Goal: Book appointment/travel/reservation

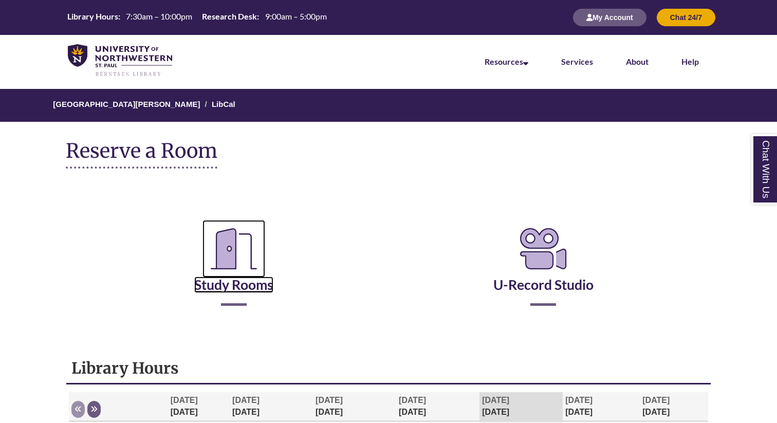
click at [251, 282] on link "Study Rooms" at bounding box center [233, 272] width 79 height 42
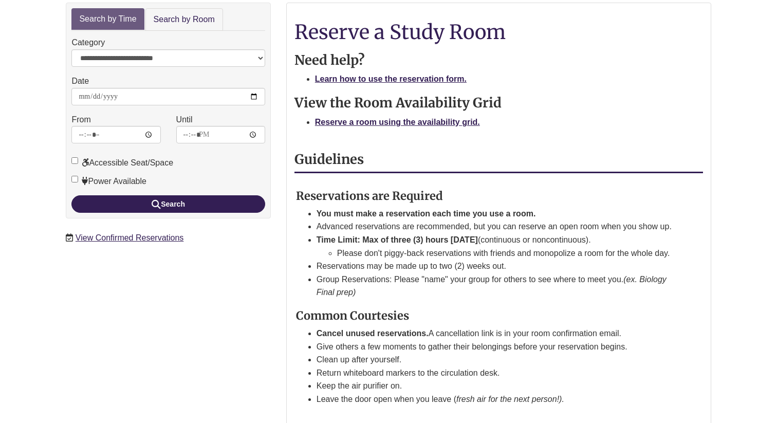
scroll to position [183, 0]
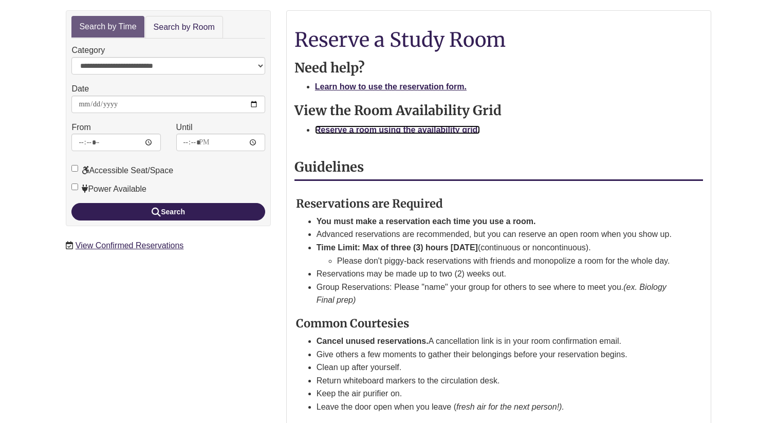
click at [381, 125] on strong "Reserve a room using the availability grid." at bounding box center [397, 129] width 165 height 9
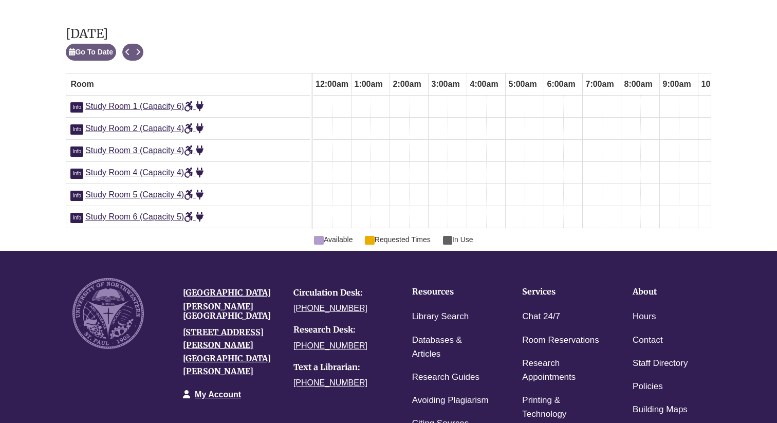
scroll to position [0, 528]
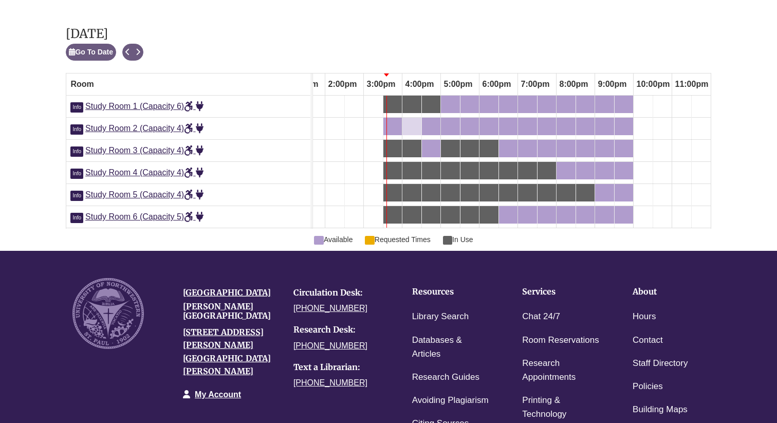
click at [411, 118] on link "4:00pm Thursday, September 11, 2025 - Study Room 2 - Available" at bounding box center [412, 126] width 19 height 17
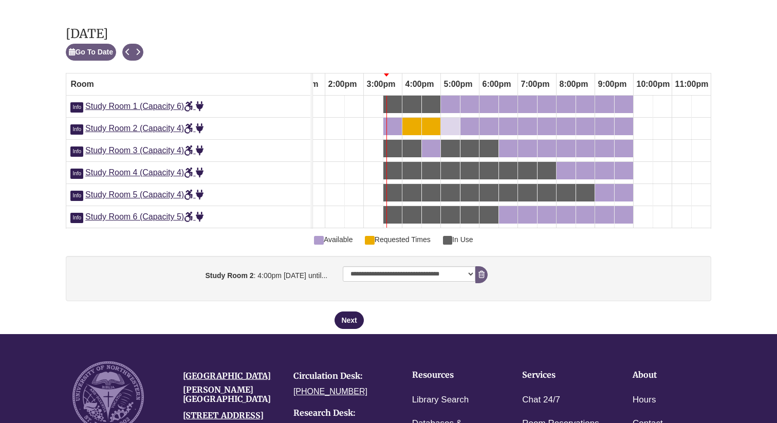
click at [448, 121] on div "5:00pm Thursday, September 11, 2025 - Study Room 2 - Available" at bounding box center [450, 126] width 17 height 11
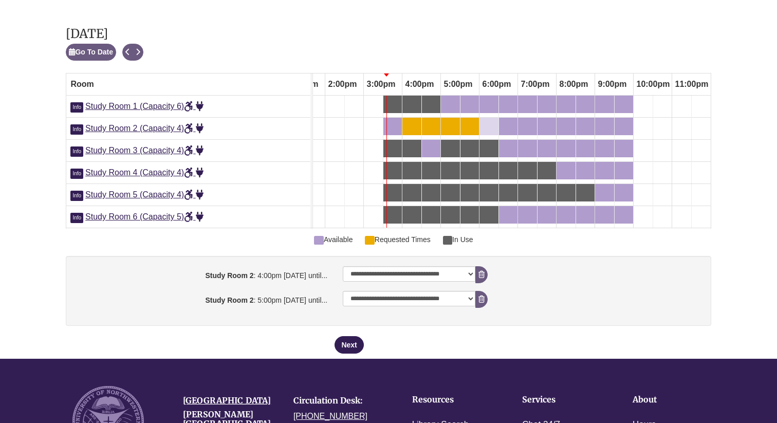
click at [487, 121] on div "6:00pm Thursday, September 11, 2025 - Study Room 2 - Available" at bounding box center [489, 126] width 17 height 11
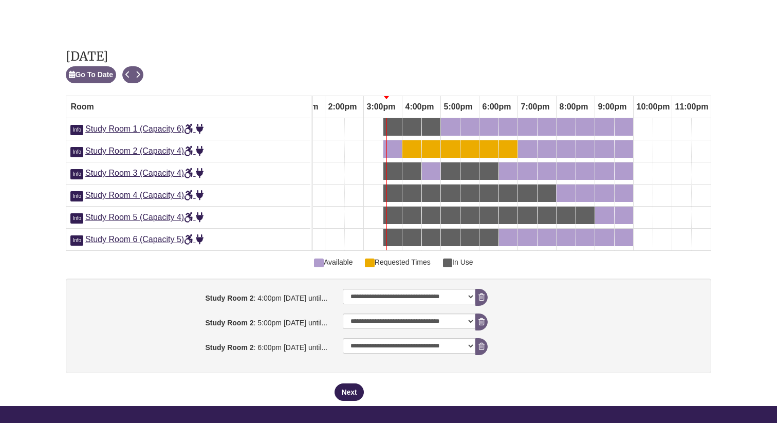
scroll to position [575, 0]
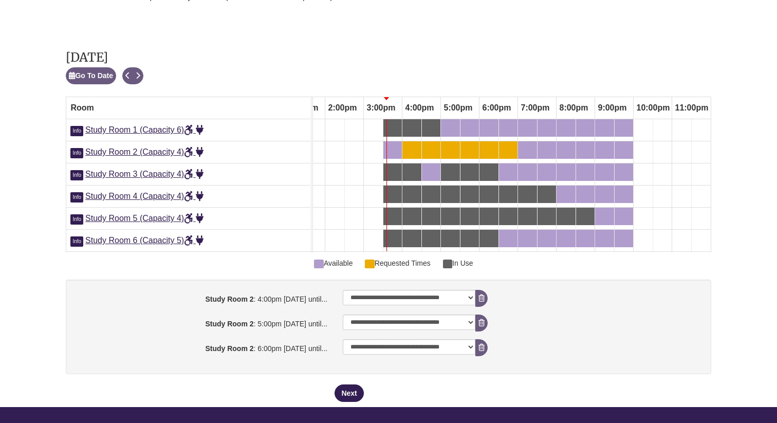
click at [491, 144] on div "6:00pm Thursday, September 11, 2025 - Study Room 2 - Available" at bounding box center [489, 149] width 17 height 11
click at [354, 385] on button "Next" at bounding box center [349, 393] width 29 height 17
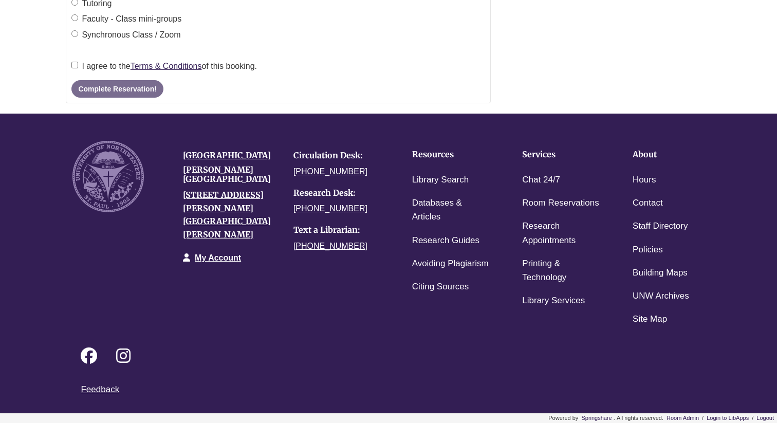
scroll to position [0, 0]
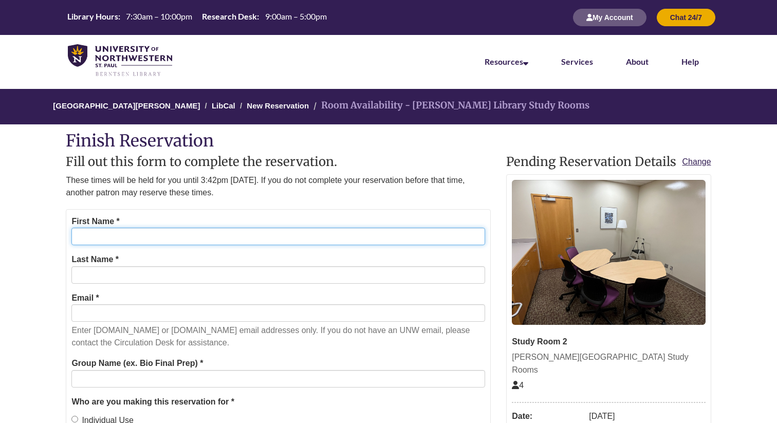
click at [259, 244] on input "First Name *" at bounding box center [278, 236] width 414 height 17
type input "*******"
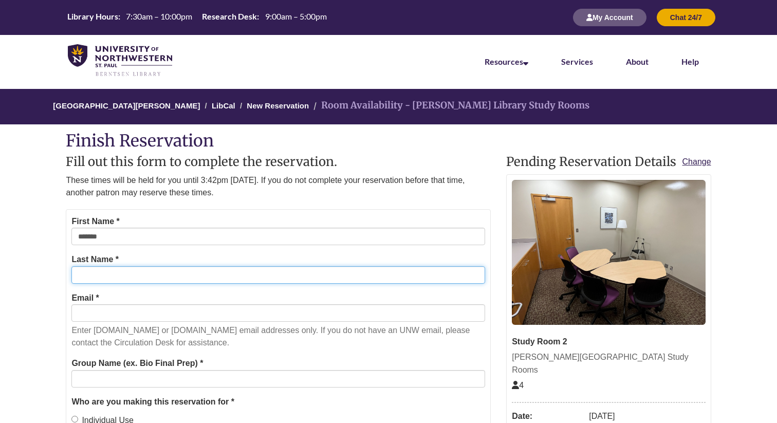
click at [164, 273] on input "Last Name *" at bounding box center [278, 274] width 414 height 17
type input "****"
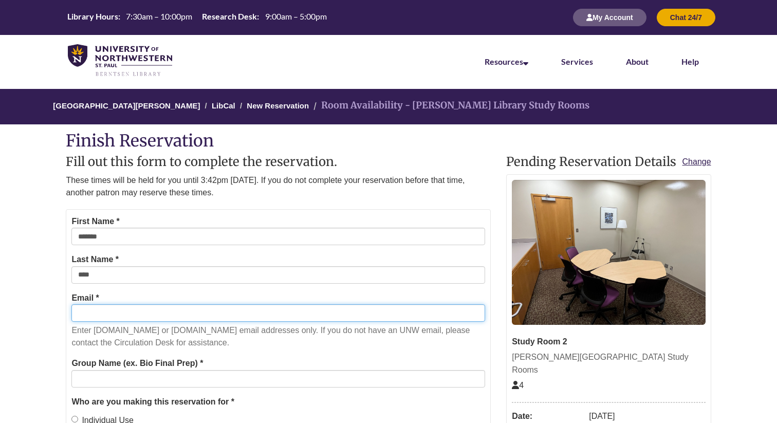
click at [154, 321] on input "Email *" at bounding box center [278, 312] width 414 height 17
type input "**********"
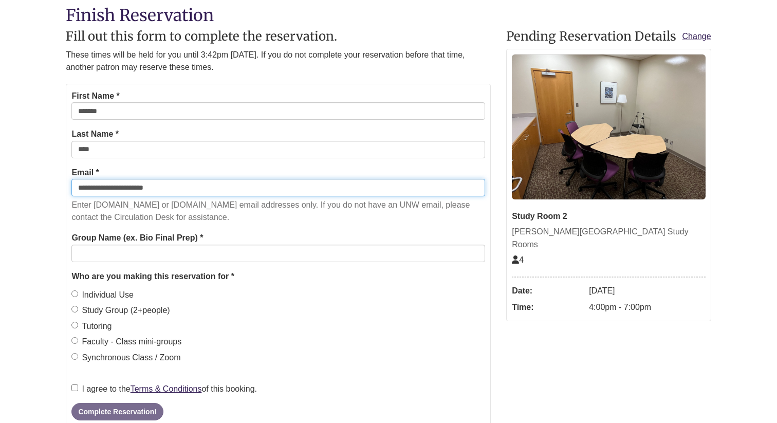
scroll to position [129, 0]
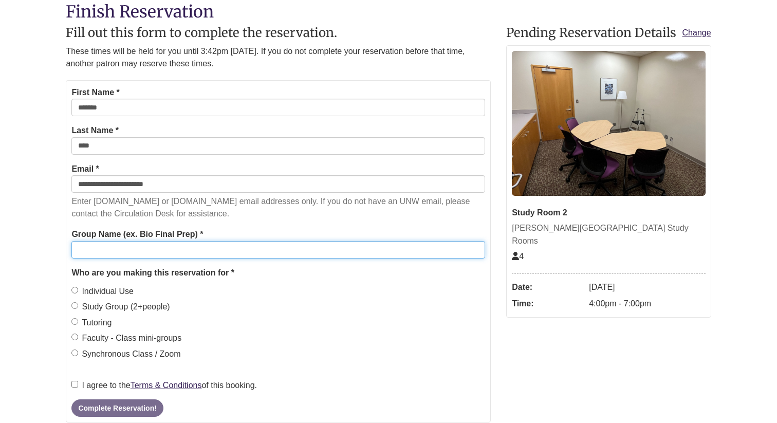
click at [172, 250] on input "Group Name (ex. Bio Final Prep) *" at bounding box center [278, 249] width 414 height 17
type input "*******"
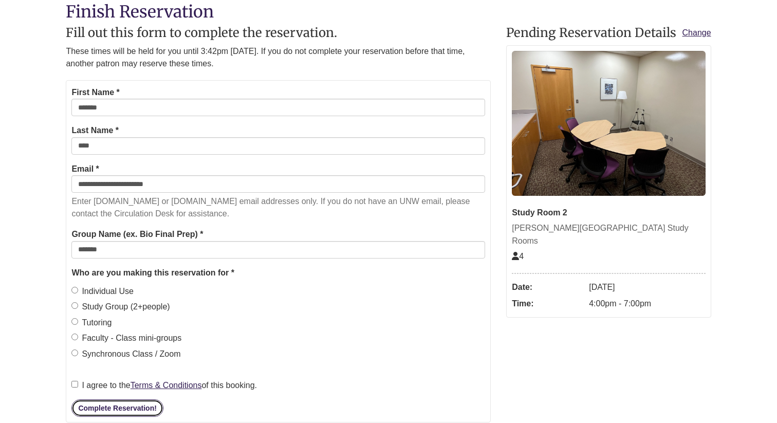
click at [82, 404] on button "Complete Reservation!" at bounding box center [117, 408] width 92 height 17
